Goal: Information Seeking & Learning: Learn about a topic

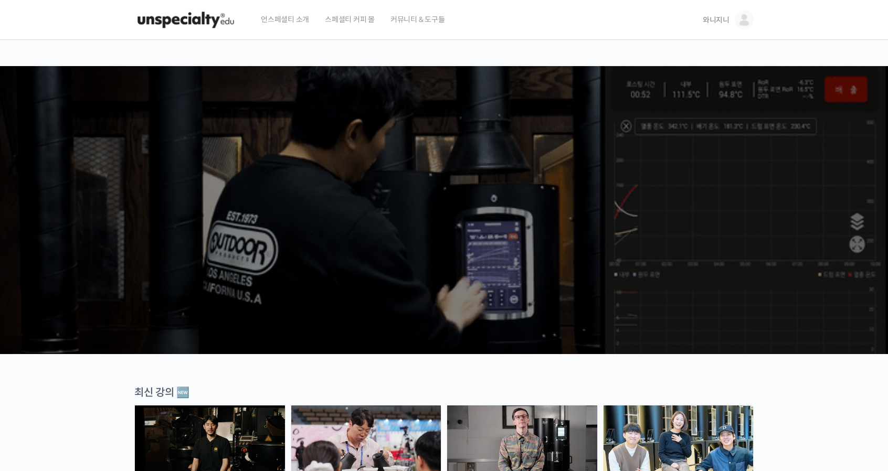
click at [720, 22] on span "와니지니" at bounding box center [716, 19] width 27 height 9
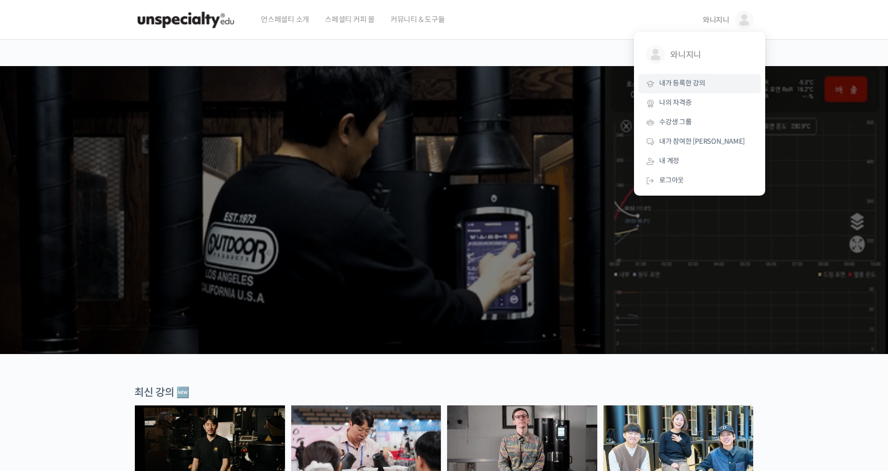
click at [685, 82] on span "내가 등록한 강의" at bounding box center [682, 83] width 46 height 9
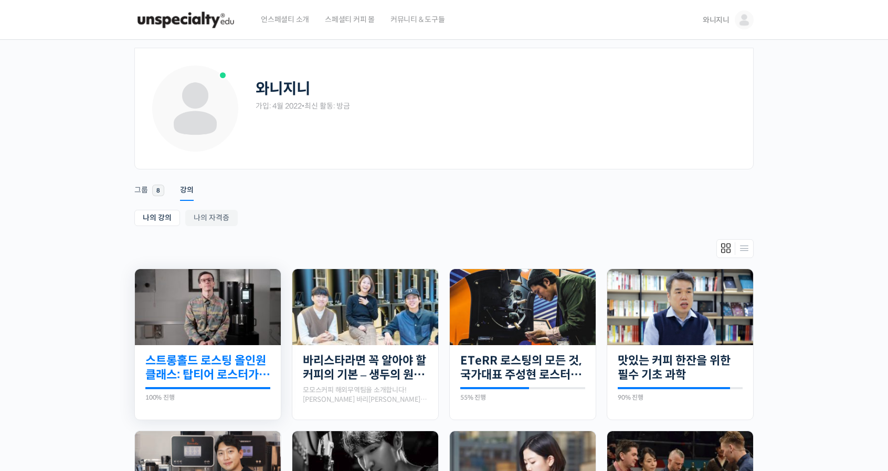
click at [191, 362] on link "스트롱홀드 로스팅 올인원 클래스: 탑티어 로스터가 알려주는 스트롱홀드 A to Z 가이드" at bounding box center [207, 368] width 125 height 29
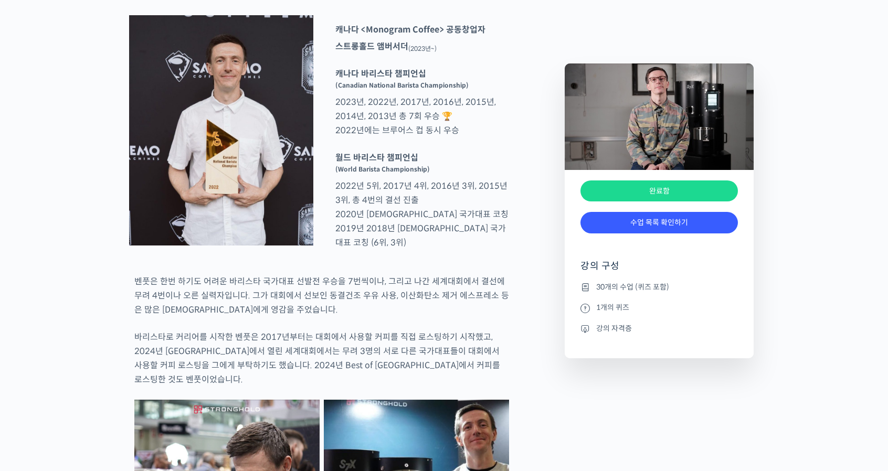
scroll to position [682, 0]
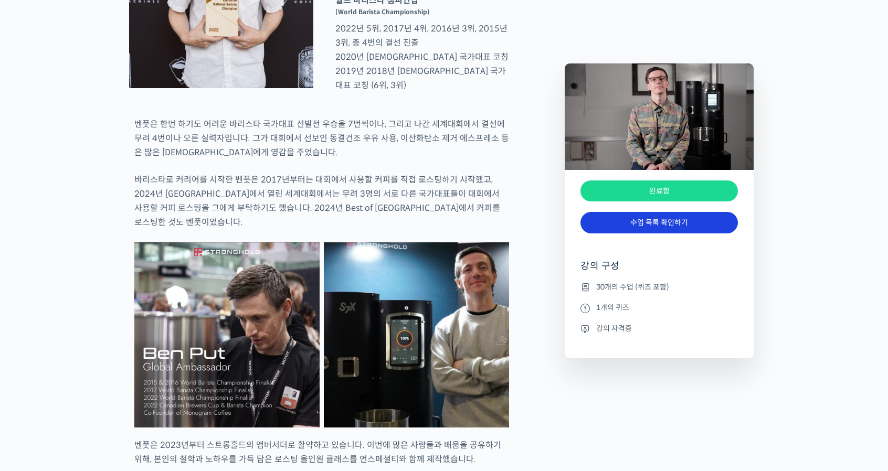
click at [657, 218] on link "수업 목록 확인하기" at bounding box center [658, 223] width 157 height 22
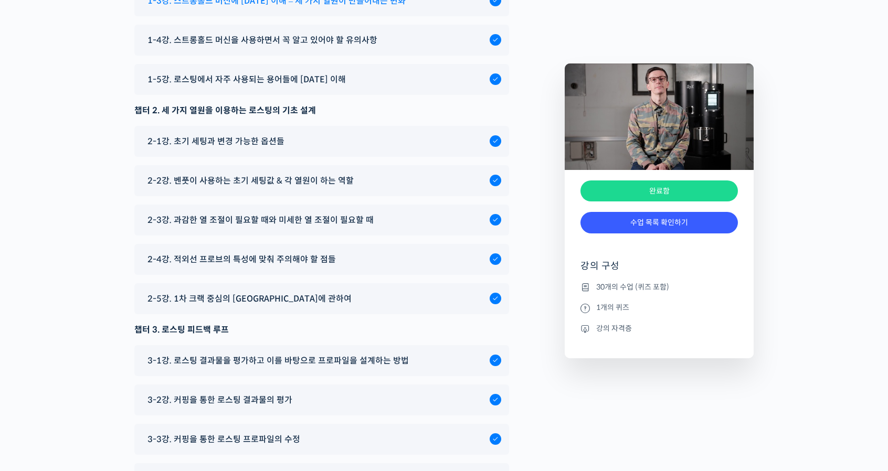
scroll to position [5321, 0]
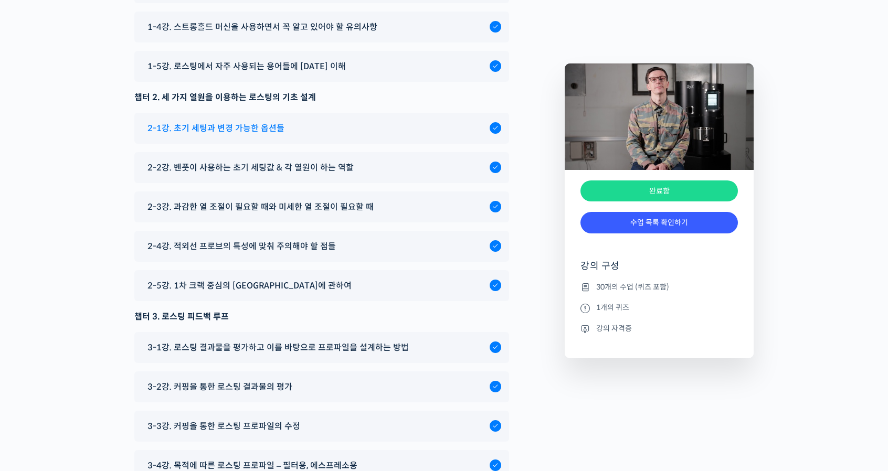
click at [227, 135] on span "2-1강. 초기 세팅과 변경 가능한 옵션들" at bounding box center [215, 128] width 137 height 14
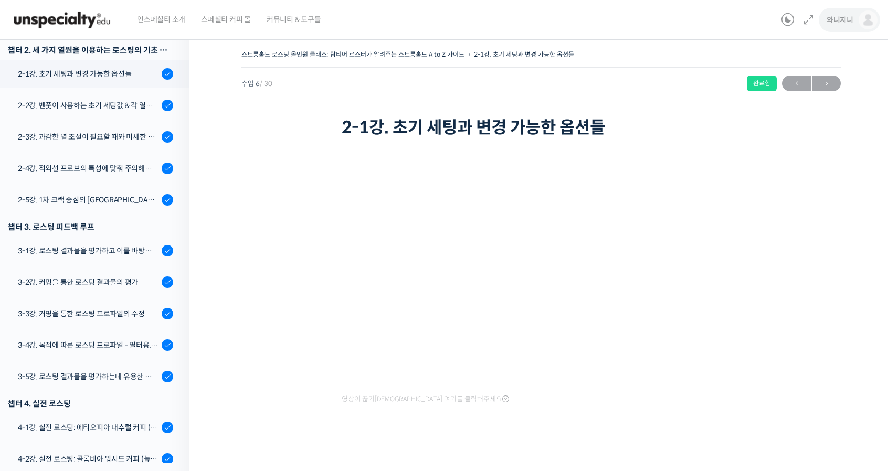
click at [843, 19] on span "와니지니" at bounding box center [840, 19] width 27 height 9
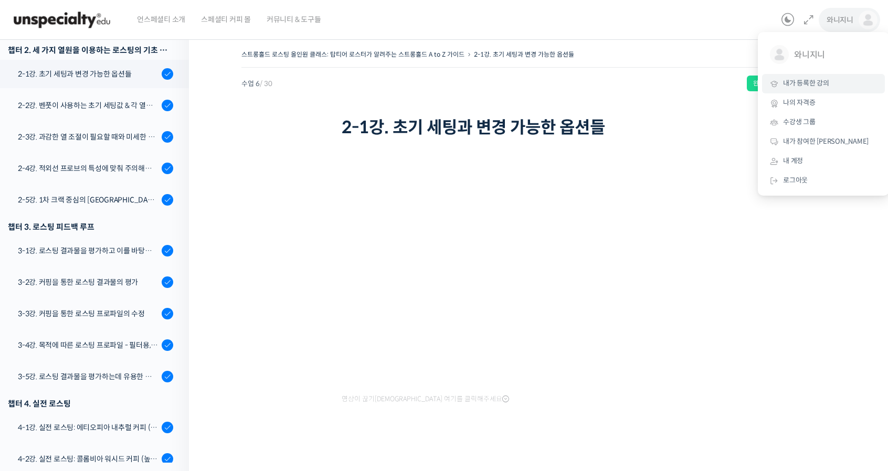
click at [819, 83] on span "내가 등록한 강의" at bounding box center [806, 83] width 46 height 9
click at [816, 81] on span "내가 등록한 강의" at bounding box center [806, 83] width 46 height 9
click at [807, 81] on span "내가 등록한 강의" at bounding box center [806, 83] width 46 height 9
click at [803, 86] on span "내가 등록한 강의" at bounding box center [806, 83] width 46 height 9
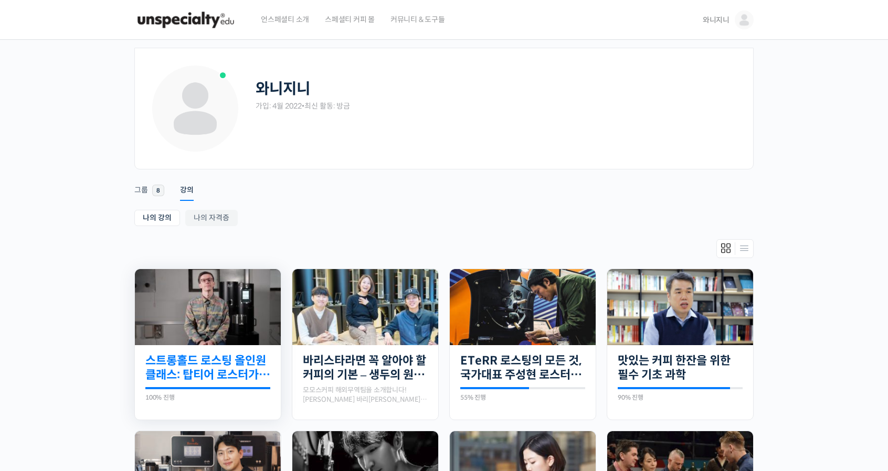
click at [213, 372] on link "스트롱홀드 로스팅 올인원 클래스: 탑티어 로스터가 알려주는 스트롱홀드 A to Z 가이드" at bounding box center [207, 368] width 125 height 29
click at [188, 358] on link "스트롱홀드 로스팅 올인원 클래스: 탑티어 로스터가 알려주는 스트롱홀드 A to Z 가이드" at bounding box center [207, 368] width 125 height 29
click at [214, 365] on link "스트롱홀드 로스팅 올인원 클래스: 탑티어 로스터가 알려주는 스트롱홀드 A to Z 가이드" at bounding box center [207, 368] width 125 height 29
click at [214, 364] on link "스트롱홀드 로스팅 올인원 클래스: 탑티어 로스터가 알려주는 스트롱홀드 A to Z 가이드" at bounding box center [207, 368] width 125 height 29
click at [540, 88] on div "와니지니" at bounding box center [497, 89] width 482 height 18
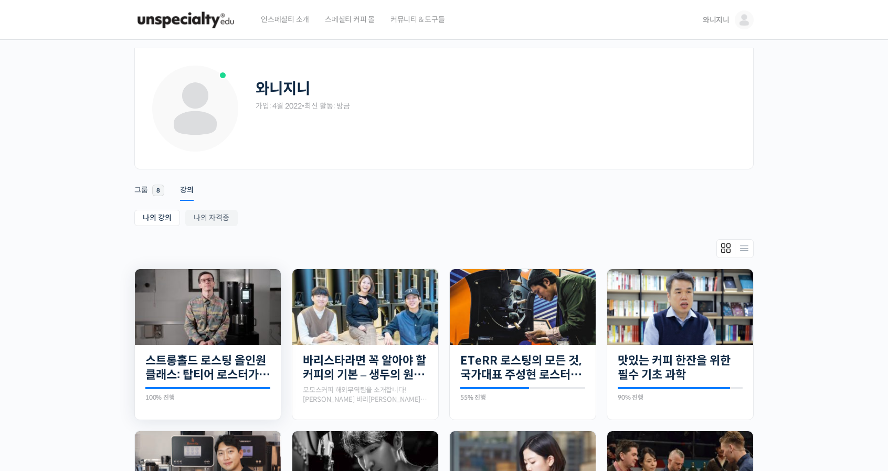
click at [210, 321] on img at bounding box center [208, 307] width 146 height 76
click at [216, 370] on link "스트롱홀드 로스팅 올인원 클래스: 탑티어 로스터가 알려주는 스트롱홀드 A to Z 가이드" at bounding box center [207, 368] width 125 height 29
drag, startPoint x: 216, startPoint y: 370, endPoint x: 179, endPoint y: 307, distance: 73.2
click at [179, 307] on img at bounding box center [208, 307] width 146 height 76
click at [195, 367] on link "스트롱홀드 로스팅 올인원 클래스: 탑티어 로스터가 알려주는 스트롱홀드 A to Z 가이드" at bounding box center [207, 368] width 125 height 29
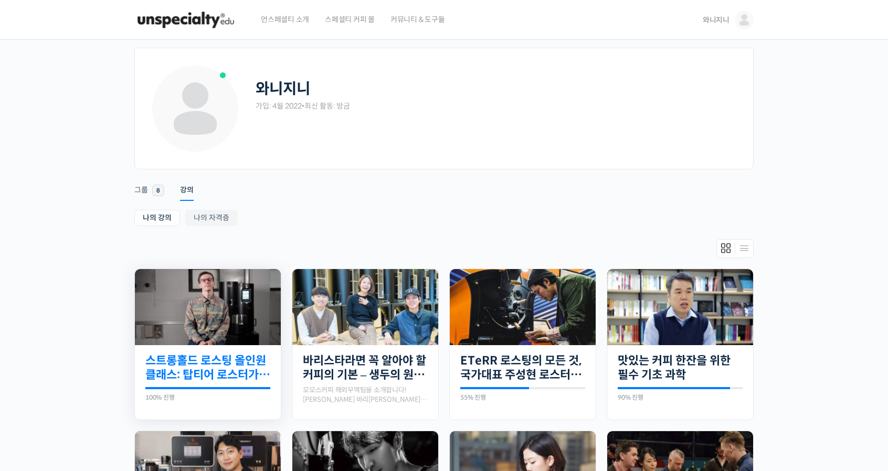
click at [214, 360] on link "스트롱홀드 로스팅 올인원 클래스: 탑티어 로스터가 알려주는 스트롱홀드 A to Z 가이드" at bounding box center [207, 368] width 125 height 29
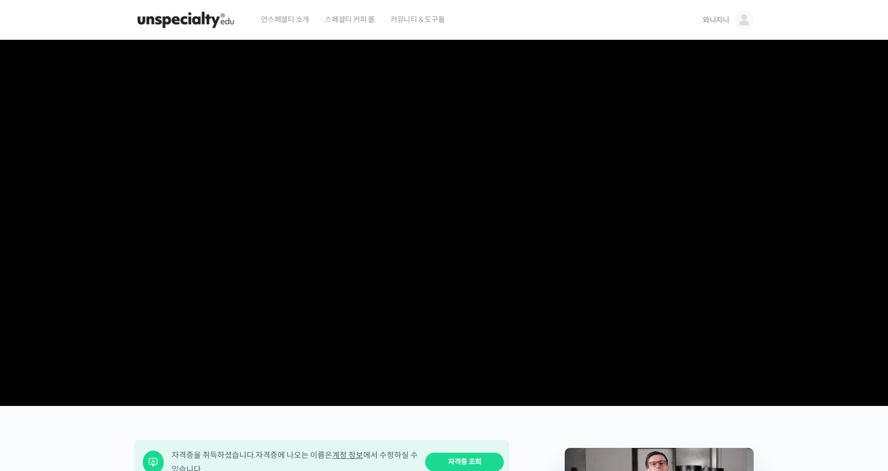
drag, startPoint x: 0, startPoint y: 0, endPoint x: 494, endPoint y: 153, distance: 517.4
click at [494, 153] on video at bounding box center [443, 221] width 619 height 362
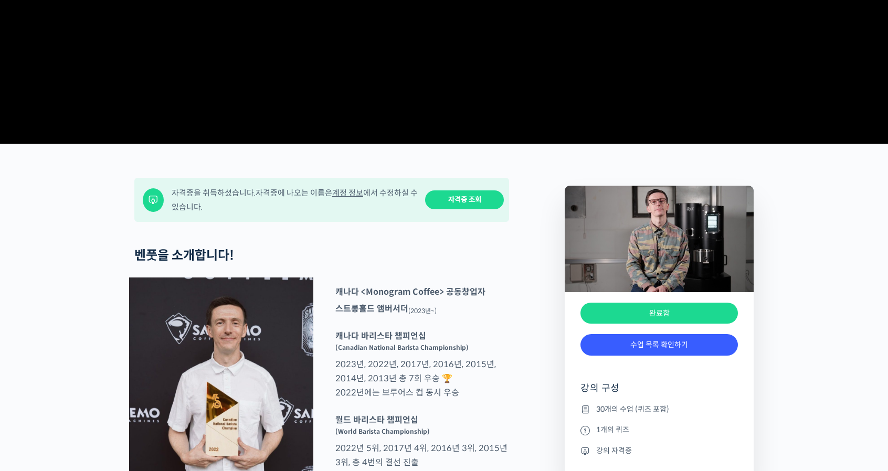
scroll to position [577, 0]
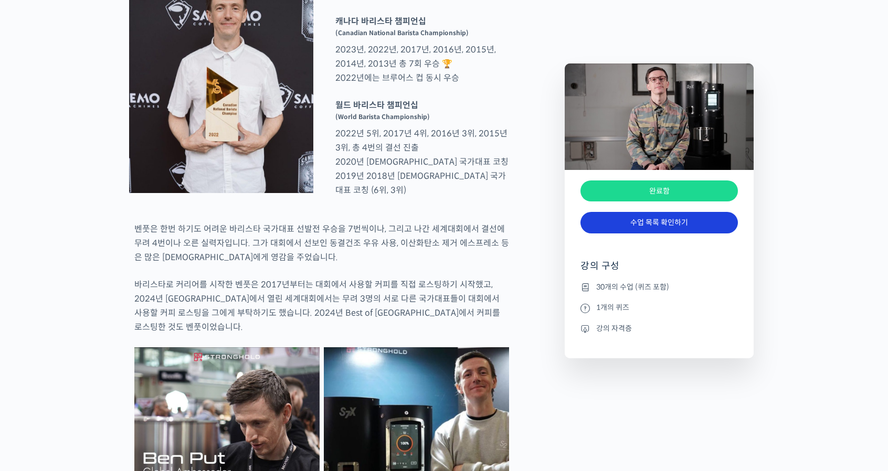
click at [658, 218] on link "수업 목록 확인하기" at bounding box center [658, 223] width 157 height 22
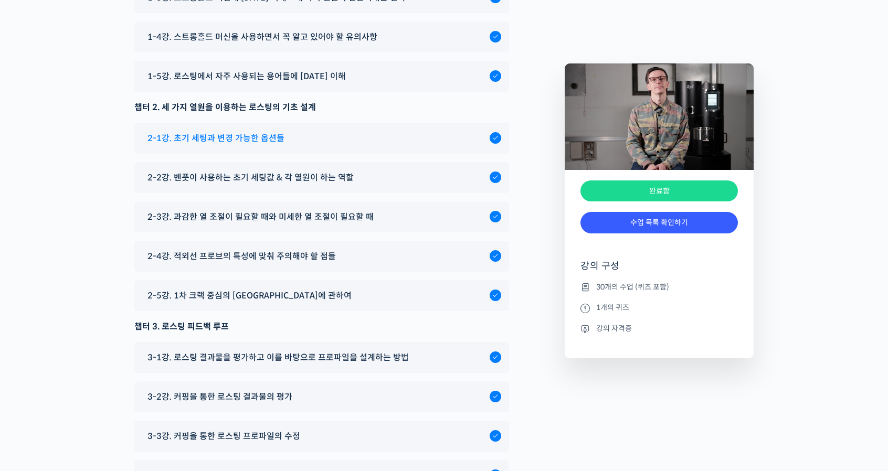
scroll to position [5321, 0]
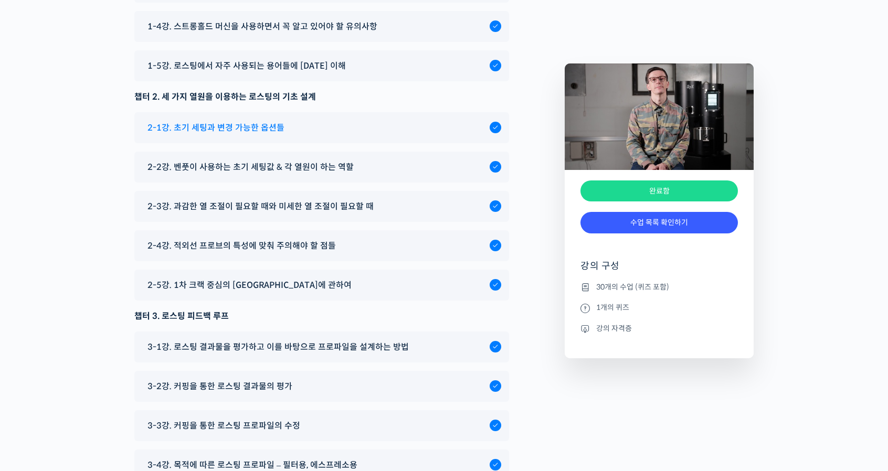
click at [247, 135] on span "2-1강. 초기 세팅과 변경 가능한 옵션들" at bounding box center [215, 128] width 137 height 14
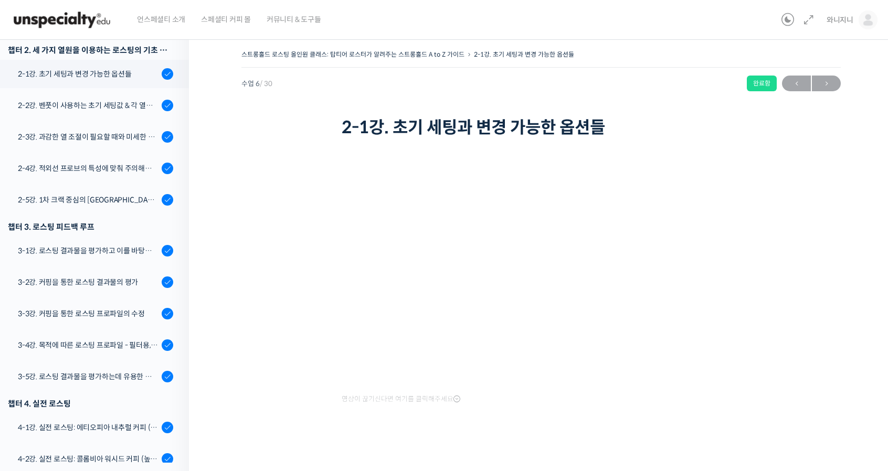
scroll to position [326, 0]
click at [93, 104] on div "2-2강. 벤풋이 사용하는 초기 세팅값 & 각 열원이 하는 역할" at bounding box center [88, 106] width 141 height 12
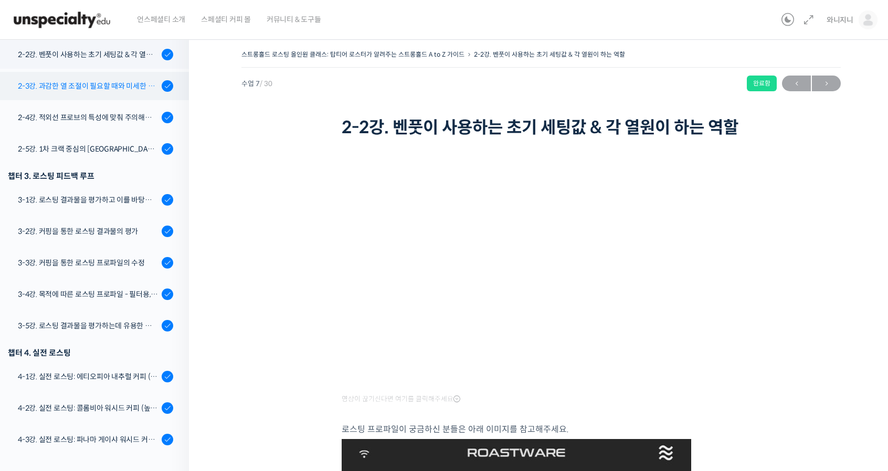
click at [102, 84] on div "2-3강. 과감한 열 조절이 필요할 때와 미세한 열 조절이 필요할 때" at bounding box center [88, 86] width 141 height 12
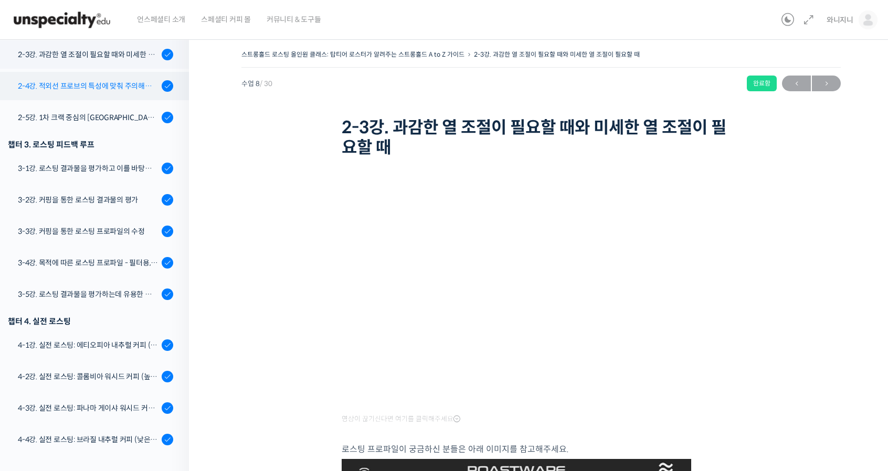
click at [103, 82] on div "2-4강. 적외선 프로브의 특성에 맞춰 주의해야 할 점들" at bounding box center [88, 86] width 141 height 12
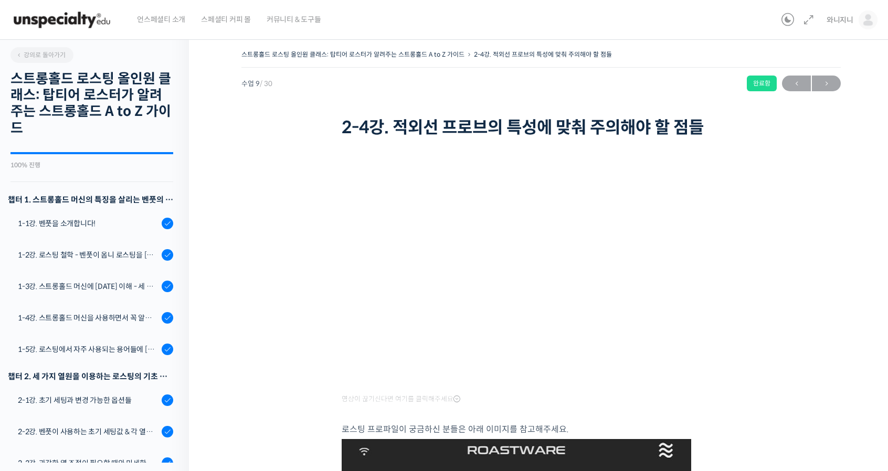
scroll to position [440, 0]
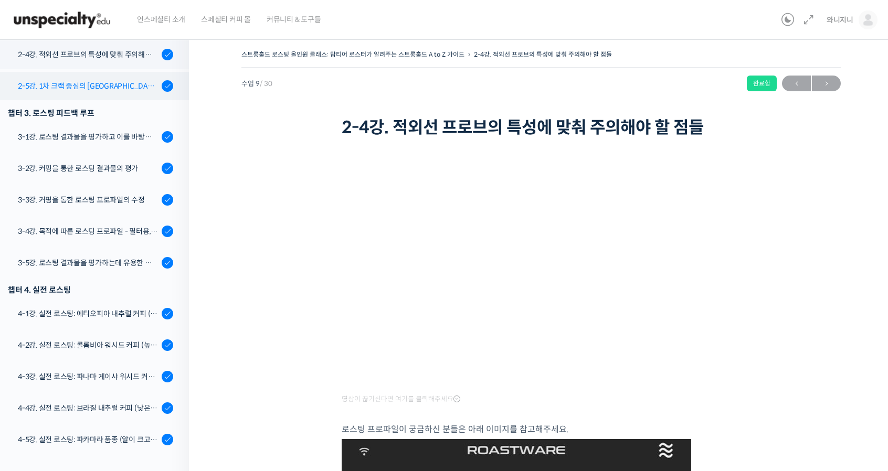
click at [99, 87] on div "2-5강. 1차 크랙 중심의 [GEOGRAPHIC_DATA]에 관하여" at bounding box center [88, 86] width 141 height 12
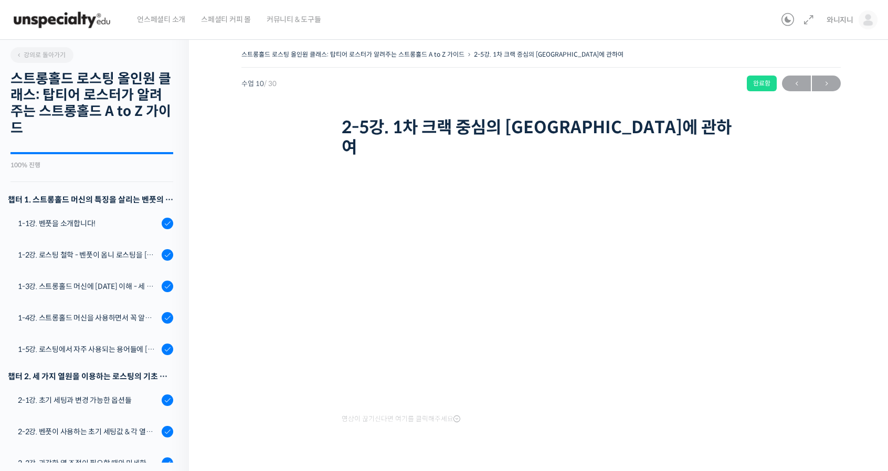
scroll to position [472, 0]
